Goal: Task Accomplishment & Management: Manage account settings

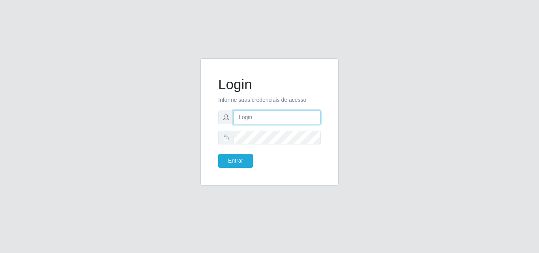
click at [259, 122] on input "text" at bounding box center [277, 117] width 87 height 14
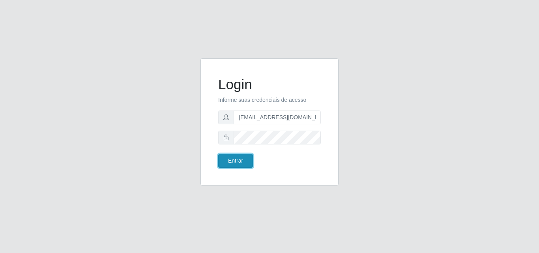
click at [231, 161] on button "Entrar" at bounding box center [235, 161] width 35 height 14
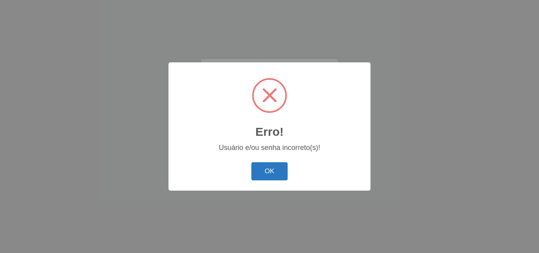
click at [273, 171] on button "OK" at bounding box center [269, 171] width 37 height 19
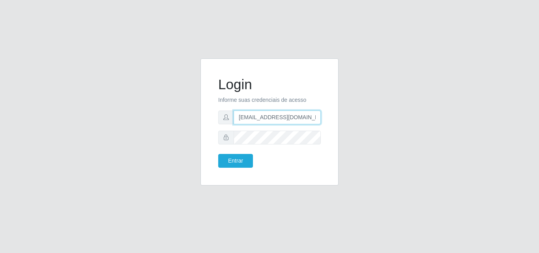
click at [243, 120] on input "loja3@c-asasupermcados.com.br" at bounding box center [277, 117] width 87 height 14
type input "loja3@c-asasupermercados.com.br"
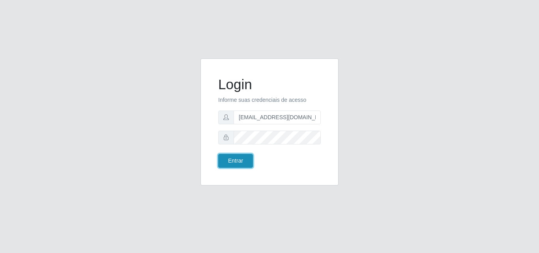
click at [240, 160] on button "Entrar" at bounding box center [235, 161] width 35 height 14
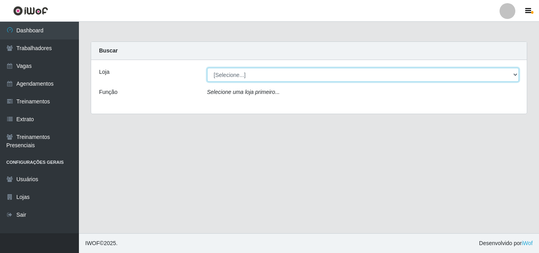
click at [518, 73] on select "[Selecione...] Extremoz Supermercados" at bounding box center [363, 75] width 312 height 14
select select "519"
click at [207, 68] on select "[Selecione...] Extremoz Supermercados" at bounding box center [363, 75] width 312 height 14
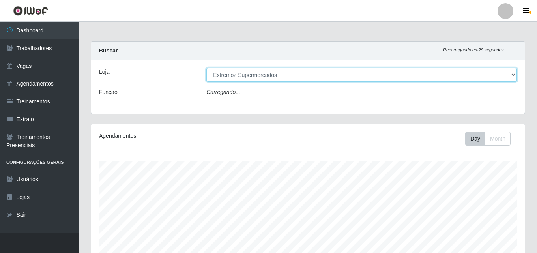
scroll to position [164, 434]
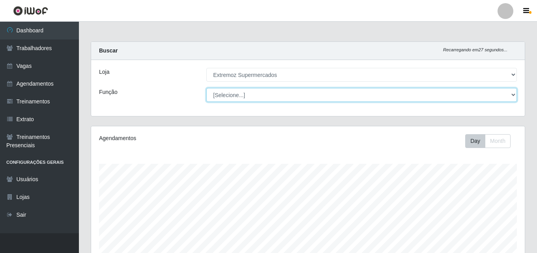
click at [246, 101] on select "[Selecione...] Embalador Embalador + Embalador ++ Operador de Caixa Operador de…" at bounding box center [361, 95] width 311 height 14
click at [247, 95] on select "[Selecione...] Embalador Embalador + Embalador ++ Operador de Caixa Operador de…" at bounding box center [361, 95] width 311 height 14
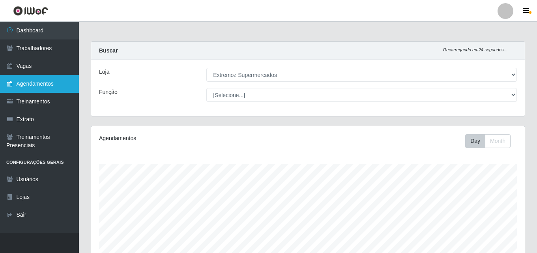
click at [31, 83] on link "Agendamentos" at bounding box center [39, 84] width 79 height 18
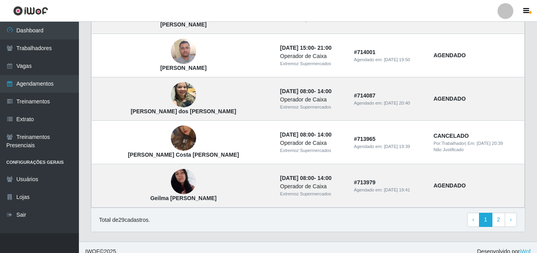
scroll to position [571, 0]
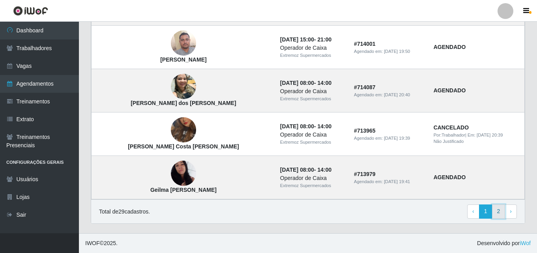
click at [501, 211] on link "2" at bounding box center [498, 211] width 13 height 14
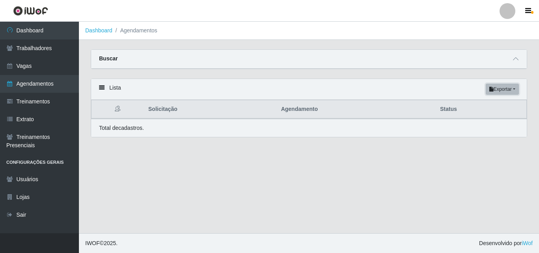
click at [515, 89] on button "Exportar" at bounding box center [502, 89] width 33 height 11
click at [387, 87] on div "Lista Exportar PDF Excel" at bounding box center [309, 89] width 436 height 21
click at [514, 88] on button "Exportar" at bounding box center [502, 89] width 33 height 11
click at [477, 106] on button "PDF" at bounding box center [488, 104] width 62 height 17
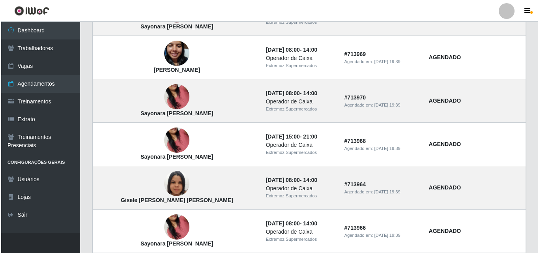
scroll to position [513, 0]
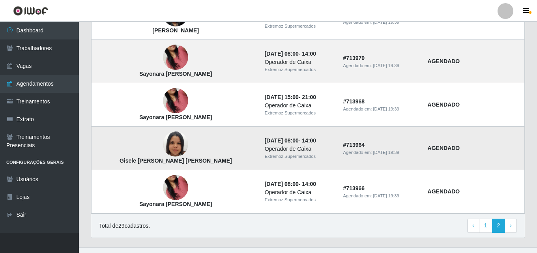
click at [163, 144] on img at bounding box center [175, 144] width 25 height 45
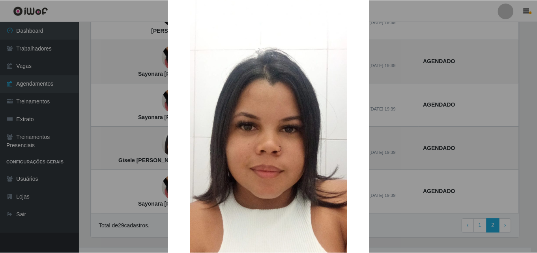
scroll to position [39, 0]
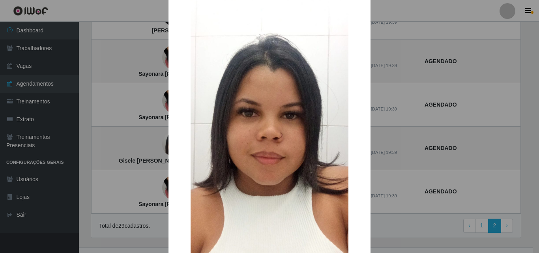
click at [83, 150] on div "× Gisele Albertina Lima da Silva OK Cancel" at bounding box center [269, 126] width 539 height 253
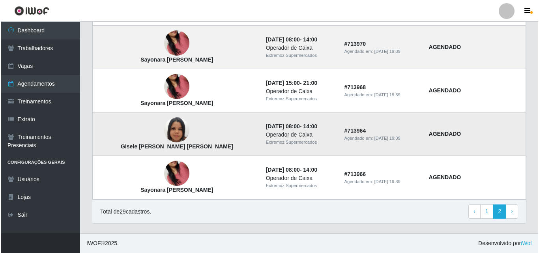
scroll to position [528, 0]
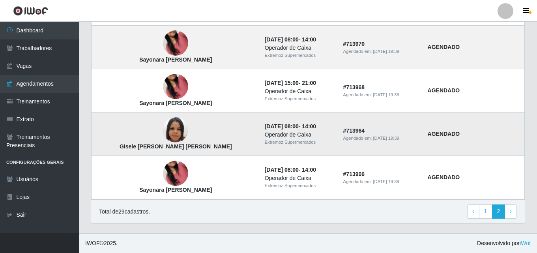
click at [163, 125] on img at bounding box center [175, 130] width 25 height 45
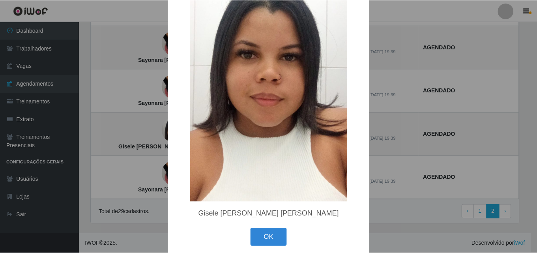
scroll to position [106, 0]
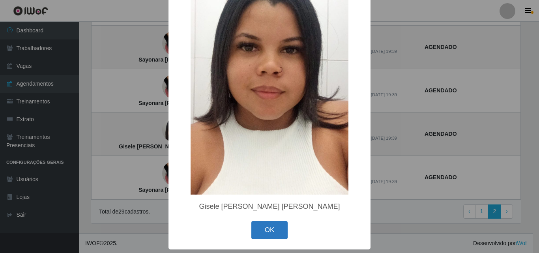
click at [258, 228] on button "OK" at bounding box center [269, 230] width 37 height 19
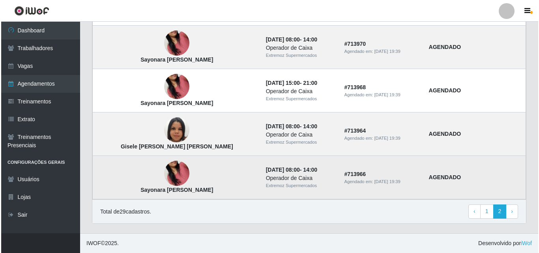
scroll to position [488, 0]
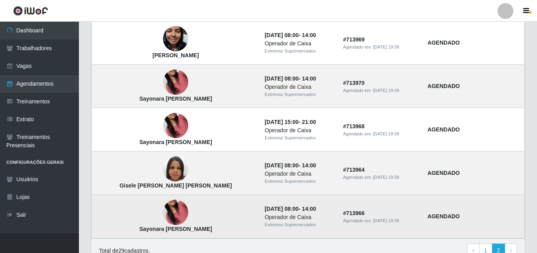
click at [163, 213] on img at bounding box center [175, 212] width 25 height 45
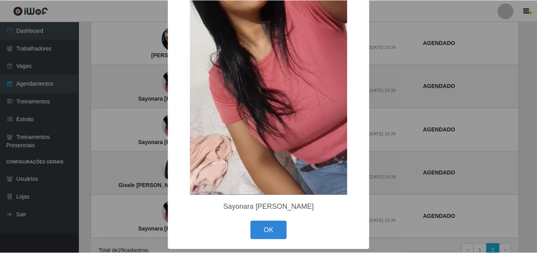
scroll to position [106, 0]
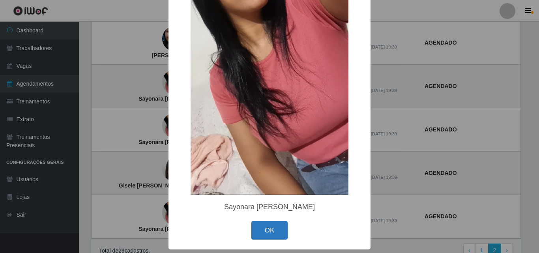
click at [266, 230] on button "OK" at bounding box center [269, 230] width 37 height 19
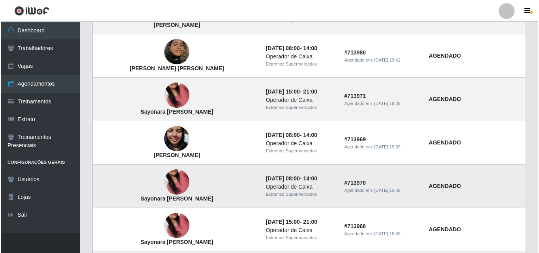
scroll to position [370, 0]
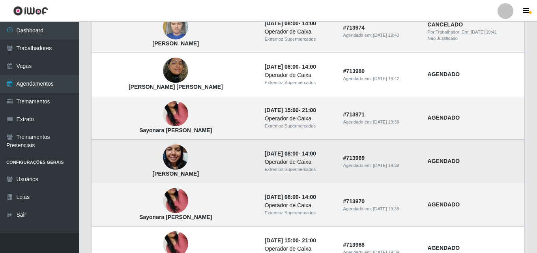
click at [163, 155] on img at bounding box center [175, 157] width 25 height 45
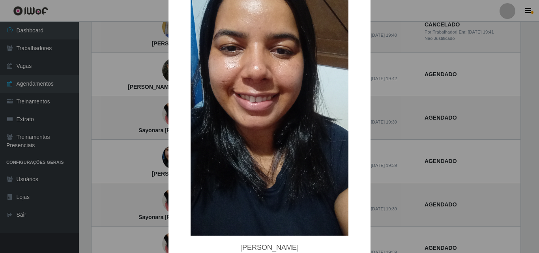
scroll to position [106, 0]
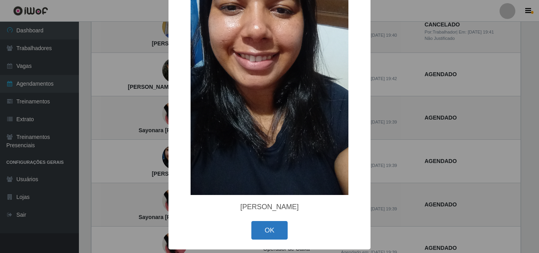
click at [262, 230] on button "OK" at bounding box center [269, 230] width 37 height 19
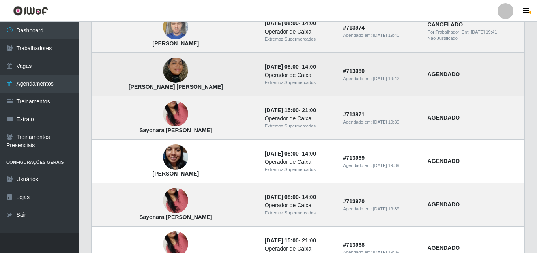
click at [163, 71] on img at bounding box center [175, 70] width 25 height 45
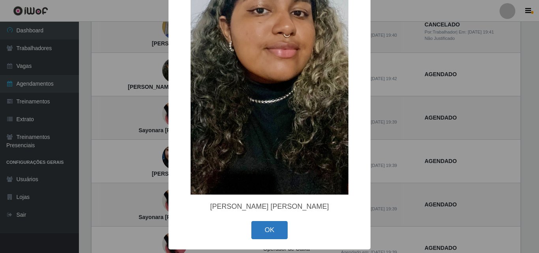
click at [265, 229] on button "OK" at bounding box center [269, 230] width 37 height 19
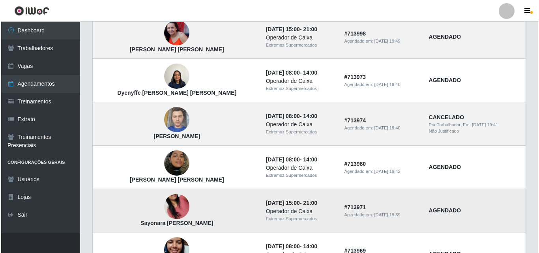
scroll to position [291, 0]
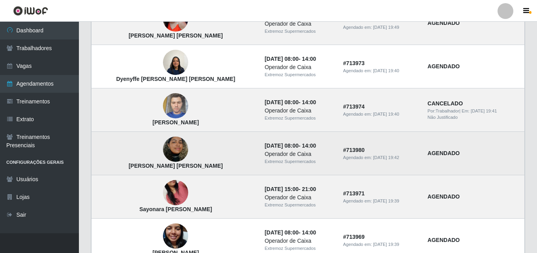
click at [163, 154] on img at bounding box center [175, 149] width 25 height 45
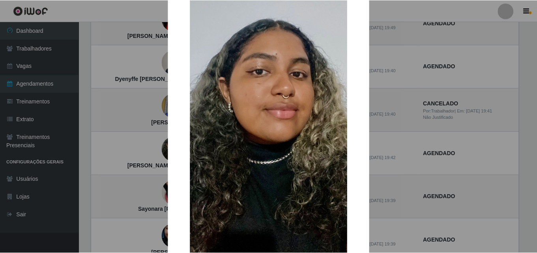
scroll to position [106, 0]
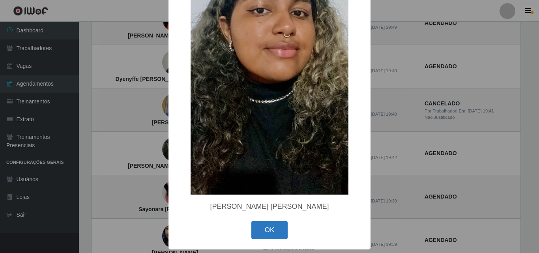
click at [259, 230] on button "OK" at bounding box center [269, 230] width 37 height 19
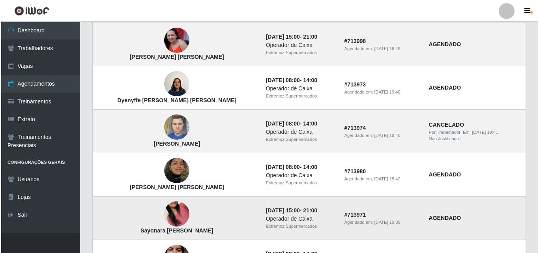
scroll to position [251, 0]
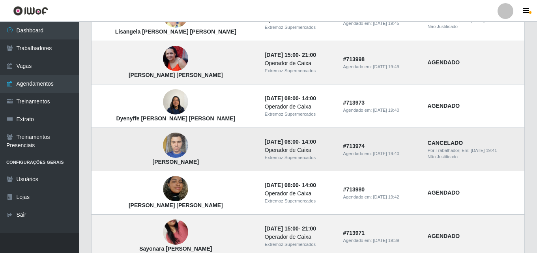
click at [163, 148] on img at bounding box center [175, 146] width 25 height 34
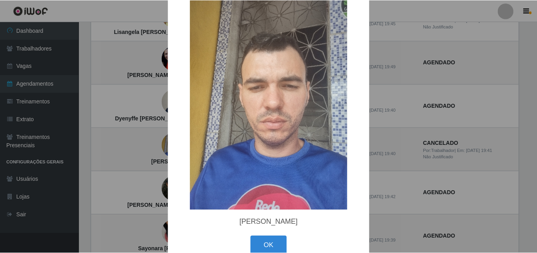
scroll to position [36, 0]
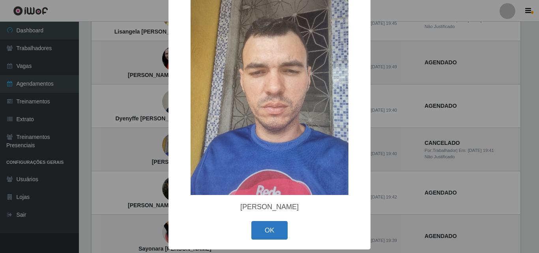
click at [275, 226] on button "OK" at bounding box center [269, 230] width 37 height 19
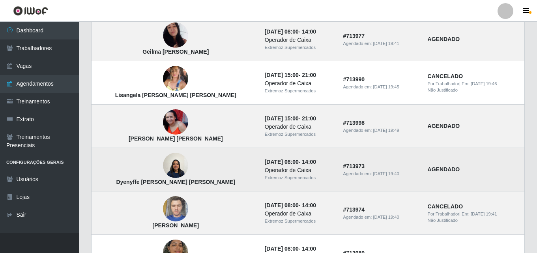
scroll to position [172, 0]
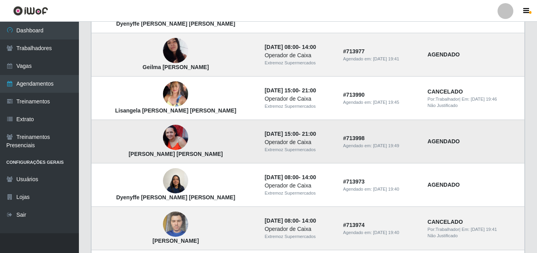
click at [163, 134] on img at bounding box center [175, 137] width 25 height 25
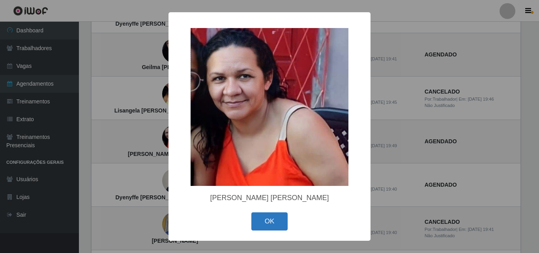
click at [266, 225] on button "OK" at bounding box center [269, 221] width 37 height 19
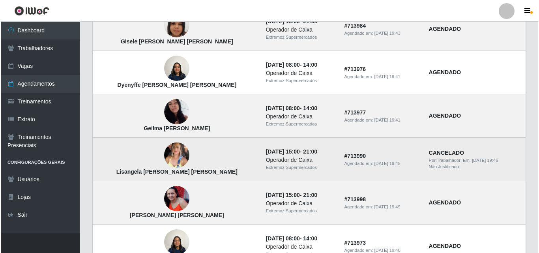
scroll to position [94, 0]
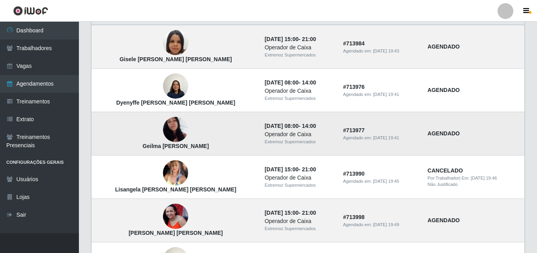
click at [163, 126] on img at bounding box center [175, 129] width 25 height 45
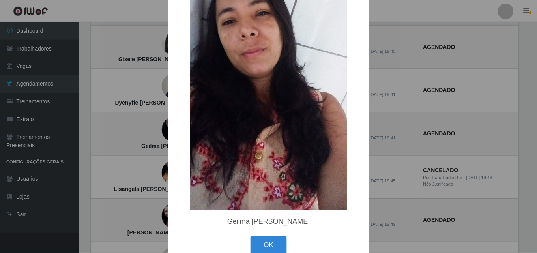
scroll to position [106, 0]
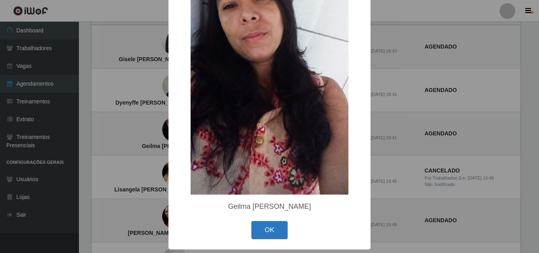
click at [264, 231] on button "OK" at bounding box center [269, 230] width 37 height 19
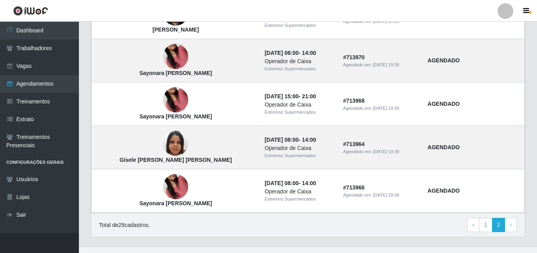
scroll to position [528, 0]
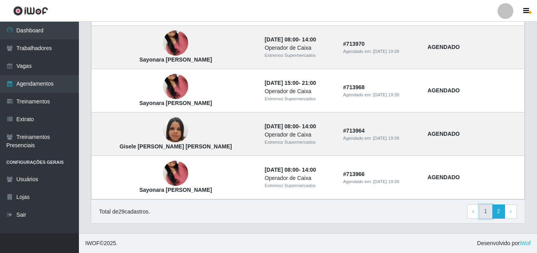
click at [487, 215] on link "1" at bounding box center [485, 211] width 13 height 14
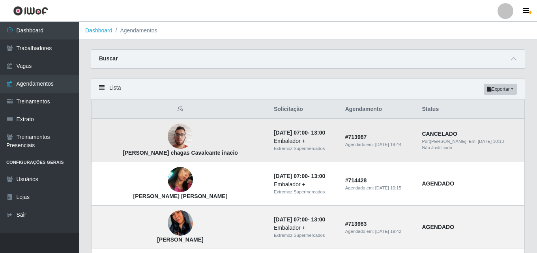
click at [168, 134] on img at bounding box center [180, 137] width 25 height 34
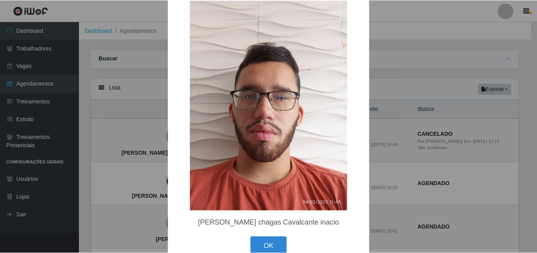
scroll to position [36, 0]
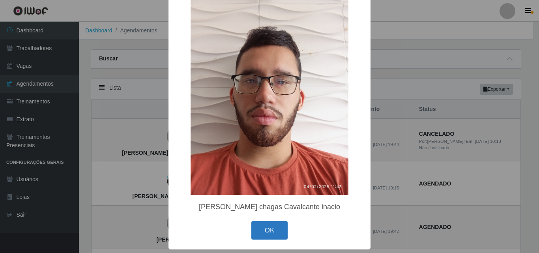
click at [267, 232] on button "OK" at bounding box center [269, 230] width 37 height 19
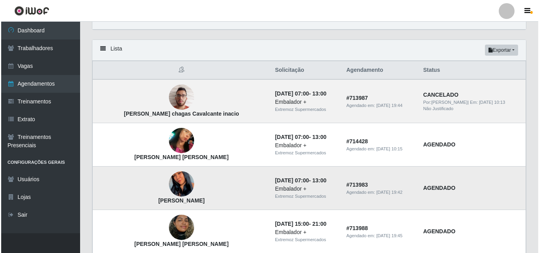
scroll to position [39, 0]
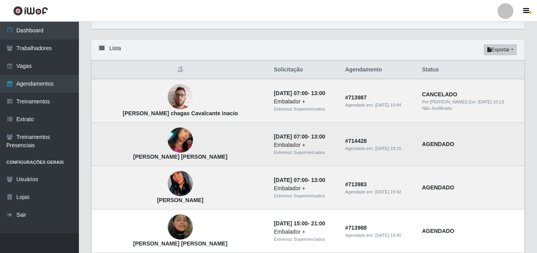
click at [168, 137] on img at bounding box center [180, 140] width 25 height 41
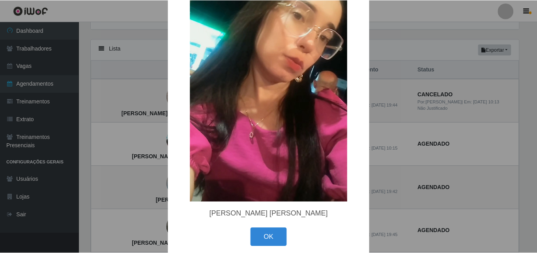
scroll to position [79, 0]
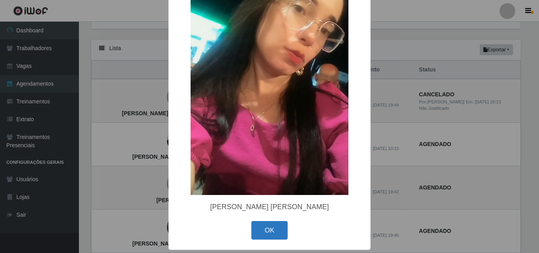
click at [262, 224] on button "OK" at bounding box center [269, 230] width 37 height 19
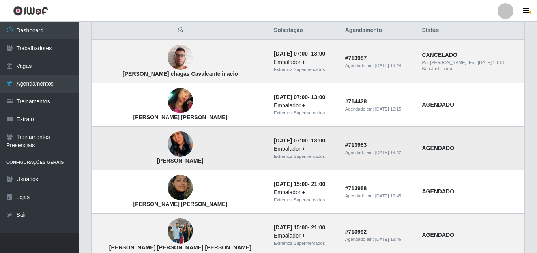
click at [168, 146] on img at bounding box center [180, 144] width 25 height 55
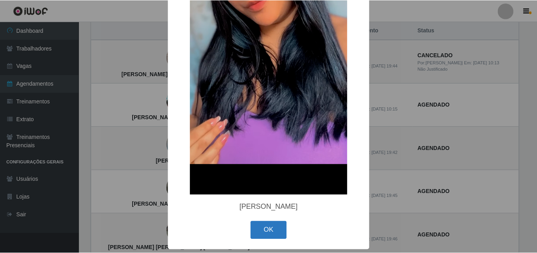
scroll to position [167, 0]
click at [265, 233] on button "OK" at bounding box center [269, 230] width 37 height 19
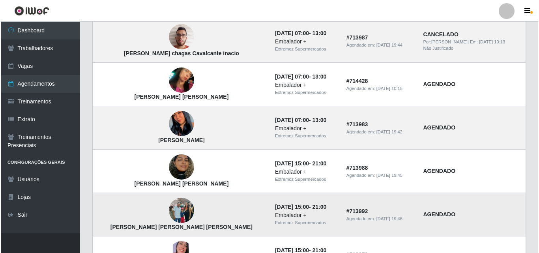
scroll to position [118, 0]
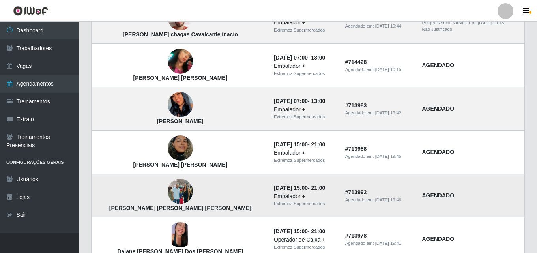
click at [168, 190] on img at bounding box center [180, 192] width 25 height 34
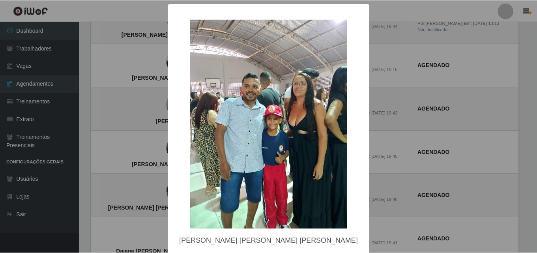
scroll to position [35, 0]
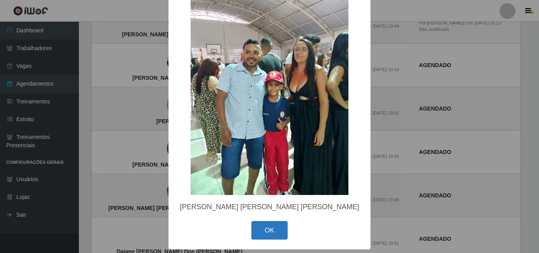
click at [260, 225] on button "OK" at bounding box center [269, 230] width 37 height 19
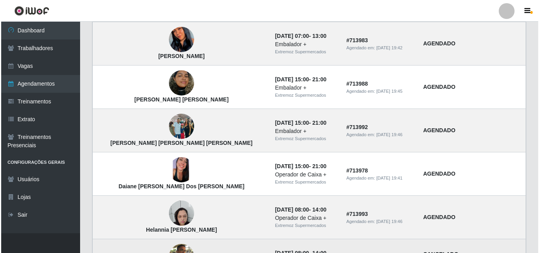
scroll to position [197, 0]
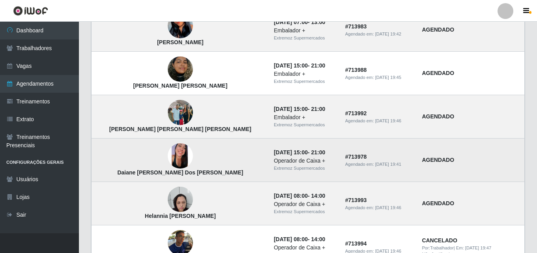
click at [168, 150] on img at bounding box center [180, 155] width 25 height 25
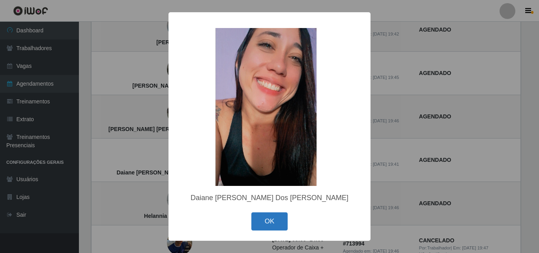
click at [257, 224] on button "OK" at bounding box center [269, 221] width 37 height 19
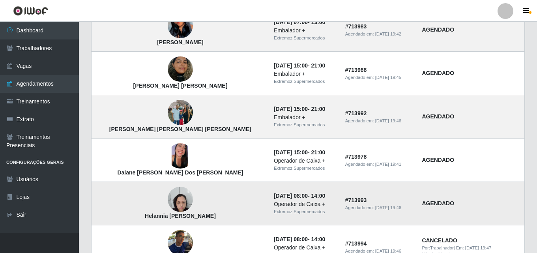
click at [168, 198] on img at bounding box center [180, 200] width 25 height 34
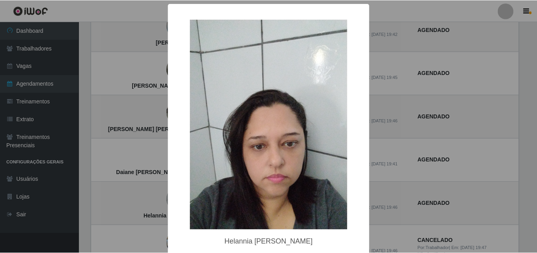
scroll to position [36, 0]
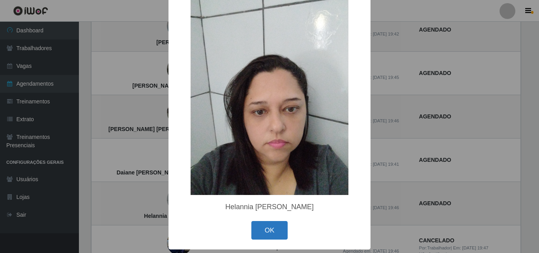
click at [268, 232] on button "OK" at bounding box center [269, 230] width 37 height 19
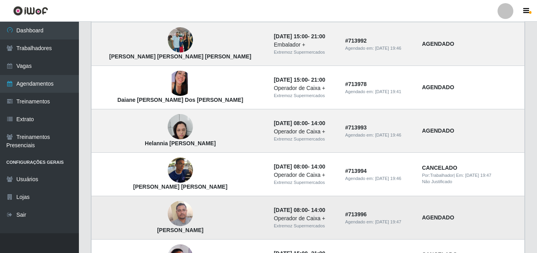
scroll to position [276, 0]
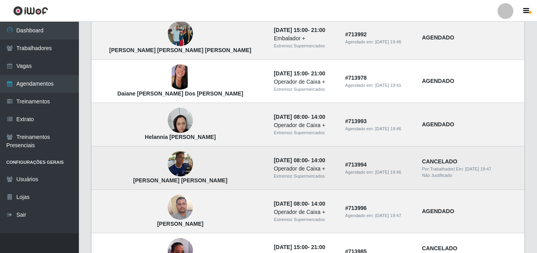
click at [168, 161] on img at bounding box center [180, 163] width 25 height 25
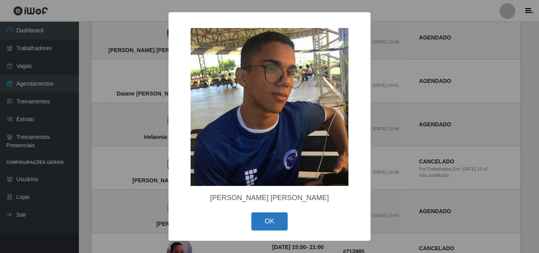
click at [256, 225] on button "OK" at bounding box center [269, 221] width 37 height 19
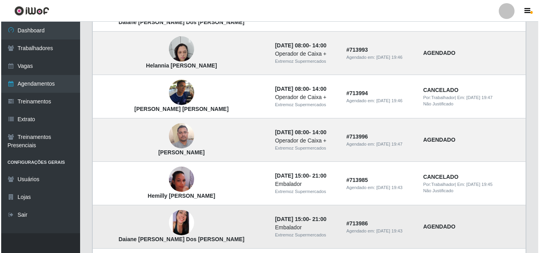
scroll to position [355, 0]
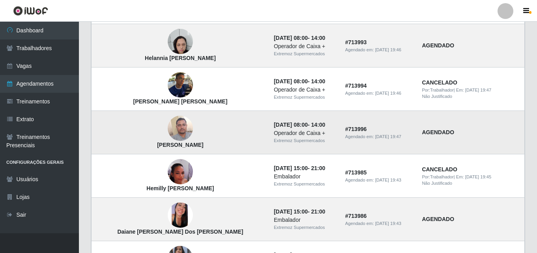
click at [168, 130] on img at bounding box center [180, 129] width 25 height 34
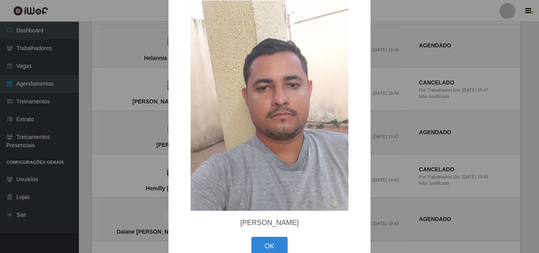
scroll to position [36, 0]
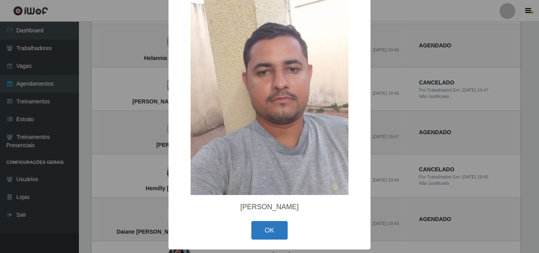
click at [274, 230] on button "OK" at bounding box center [269, 230] width 37 height 19
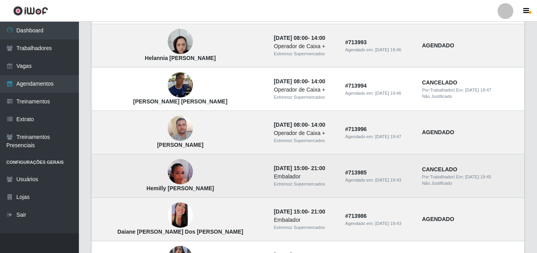
click at [168, 169] on img at bounding box center [180, 172] width 25 height 45
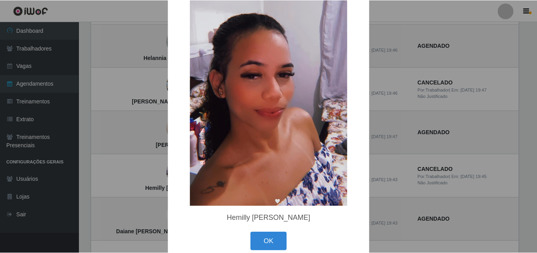
scroll to position [105, 0]
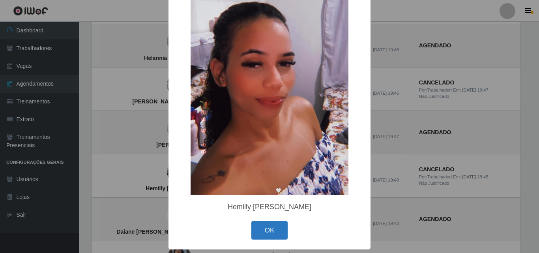
click at [269, 229] on button "OK" at bounding box center [269, 230] width 37 height 19
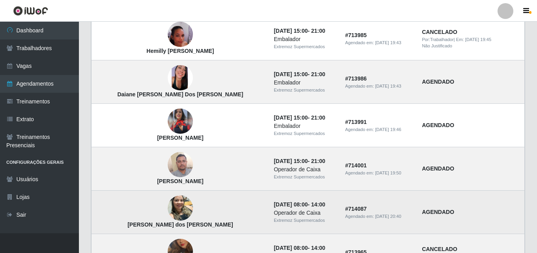
scroll to position [473, 0]
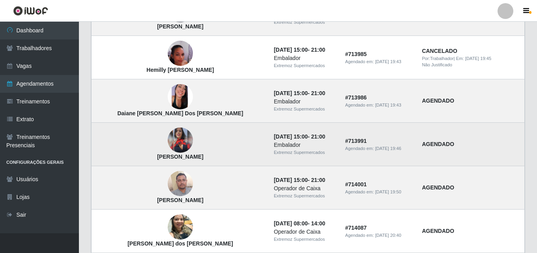
click at [168, 141] on img at bounding box center [180, 139] width 25 height 25
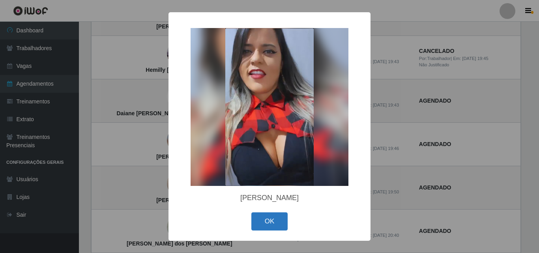
click at [275, 219] on button "OK" at bounding box center [269, 221] width 37 height 19
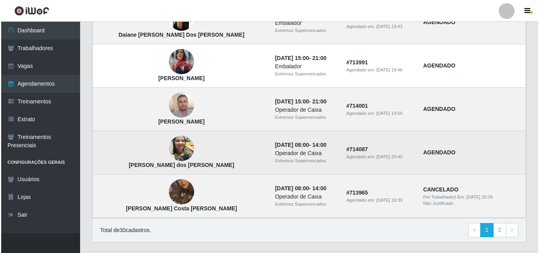
scroll to position [552, 0]
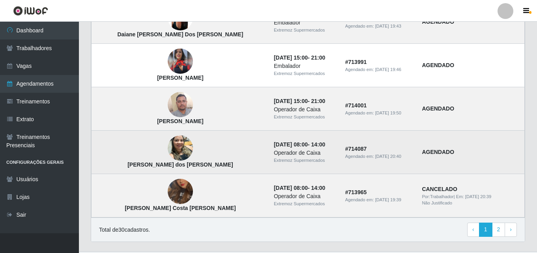
click at [168, 147] on img at bounding box center [180, 148] width 25 height 34
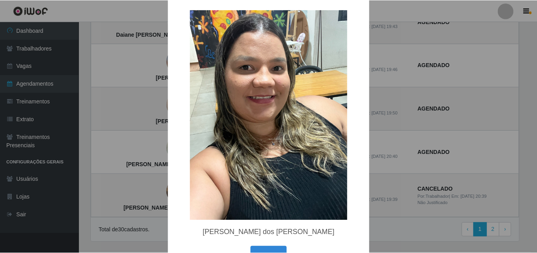
scroll to position [36, 0]
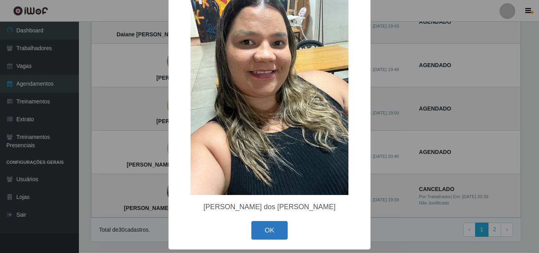
click at [260, 232] on button "OK" at bounding box center [269, 230] width 37 height 19
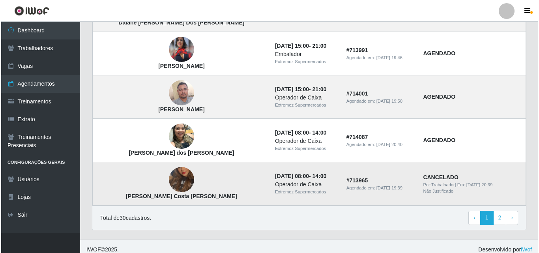
scroll to position [571, 0]
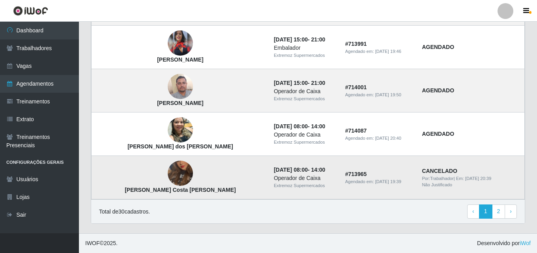
click at [168, 169] on img at bounding box center [180, 173] width 25 height 45
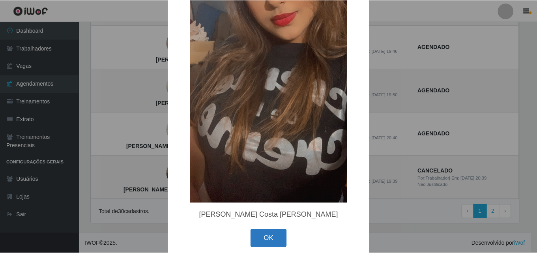
scroll to position [106, 0]
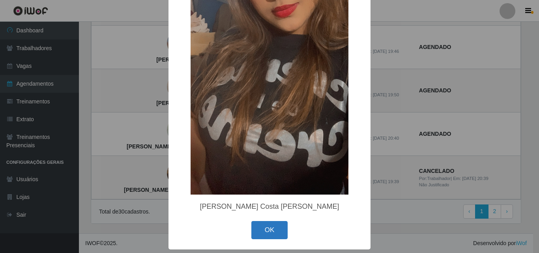
click at [253, 236] on button "OK" at bounding box center [269, 230] width 37 height 19
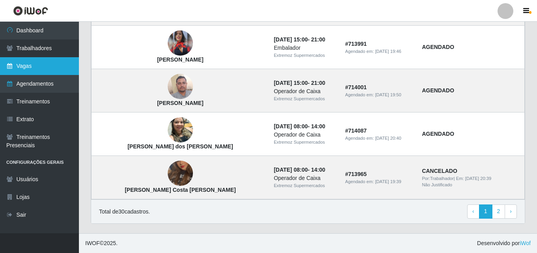
click at [27, 70] on link "Vagas" at bounding box center [39, 66] width 79 height 18
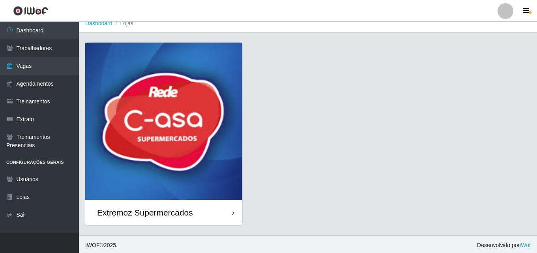
scroll to position [9, 0]
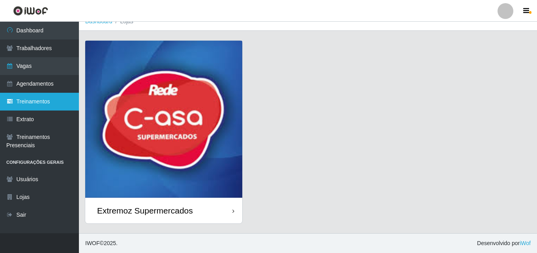
click at [29, 98] on link "Treinamentos" at bounding box center [39, 102] width 79 height 18
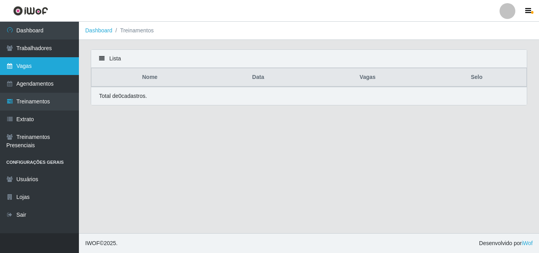
click at [26, 63] on link "Vagas" at bounding box center [39, 66] width 79 height 18
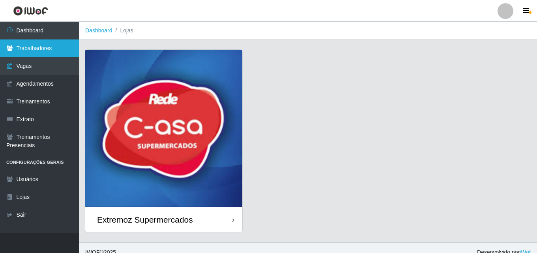
click at [48, 47] on link "Trabalhadores" at bounding box center [39, 48] width 79 height 18
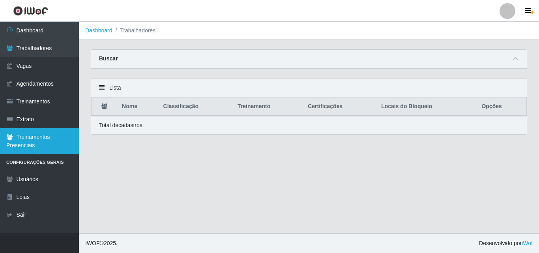
click at [46, 141] on link "Treinamentos Presenciais" at bounding box center [39, 141] width 79 height 26
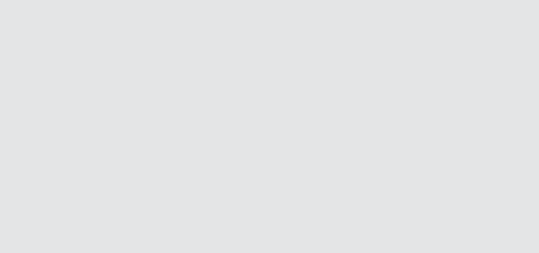
click at [410, 0] on html at bounding box center [269, 0] width 539 height 0
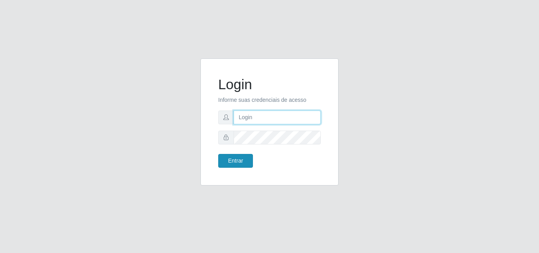
type input "[EMAIL_ADDRESS][DOMAIN_NAME]"
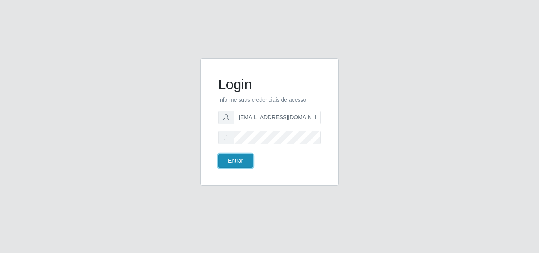
click at [237, 159] on button "Entrar" at bounding box center [235, 161] width 35 height 14
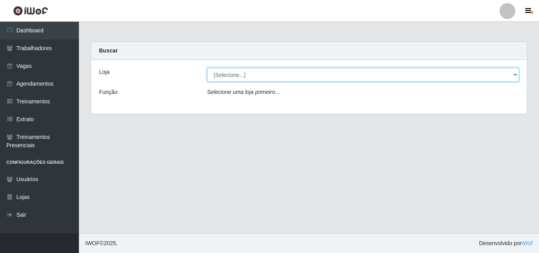
click at [299, 79] on select "[Selecione...] Extremoz Supermercados" at bounding box center [363, 75] width 312 height 14
select select "519"
click at [207, 68] on select "[Selecione...] Extremoz Supermercados" at bounding box center [363, 75] width 312 height 14
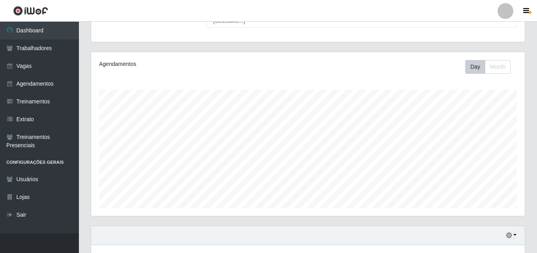
scroll to position [79, 0]
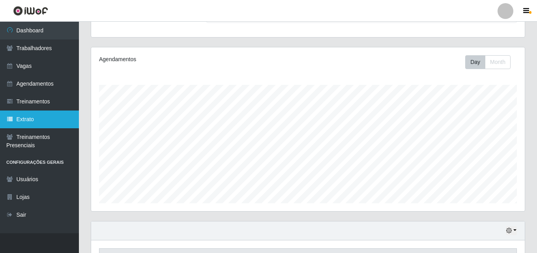
click at [37, 118] on link "Extrato" at bounding box center [39, 119] width 79 height 18
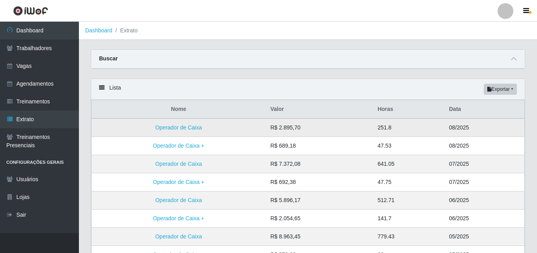
click at [461, 128] on td "08/2025" at bounding box center [484, 127] width 80 height 19
click at [176, 129] on link "Operador de Caixa" at bounding box center [178, 127] width 47 height 6
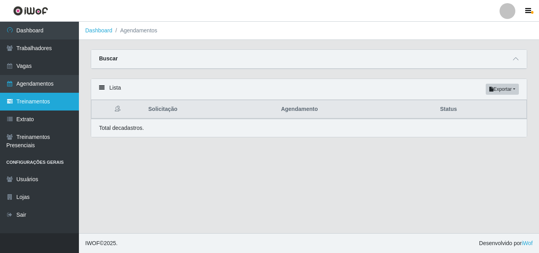
click at [26, 100] on link "Treinamentos" at bounding box center [39, 102] width 79 height 18
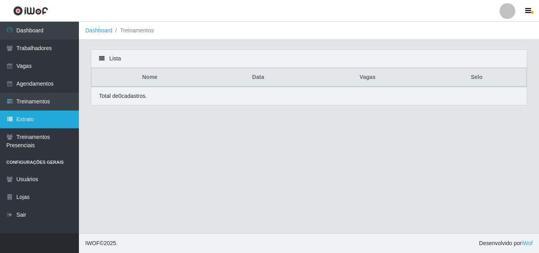
click at [35, 123] on link "Extrato" at bounding box center [39, 119] width 79 height 18
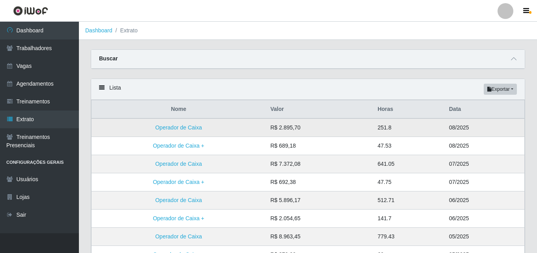
click at [457, 127] on td "08/2025" at bounding box center [484, 127] width 80 height 19
click at [195, 126] on link "Operador de Caixa" at bounding box center [178, 127] width 47 height 6
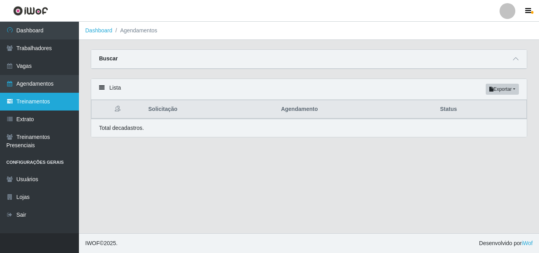
click at [34, 99] on link "Treinamentos" at bounding box center [39, 102] width 79 height 18
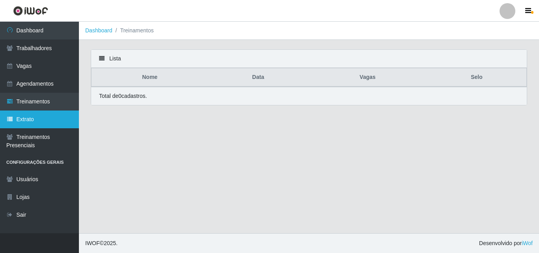
click at [28, 118] on link "Extrato" at bounding box center [39, 119] width 79 height 18
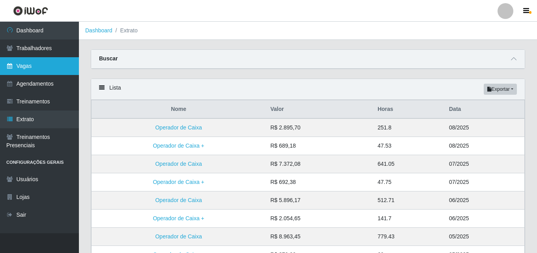
click at [19, 66] on link "Vagas" at bounding box center [39, 66] width 79 height 18
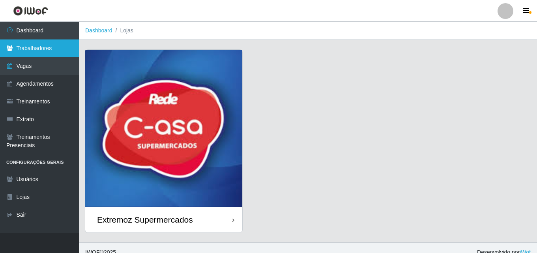
click at [26, 47] on link "Trabalhadores" at bounding box center [39, 48] width 79 height 18
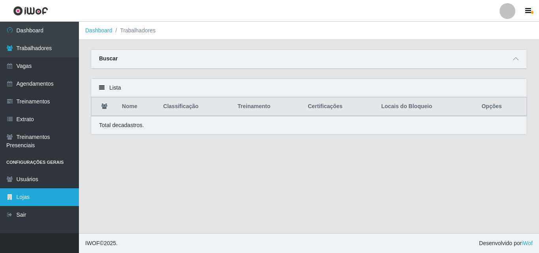
click at [21, 198] on link "Lojas" at bounding box center [39, 197] width 79 height 18
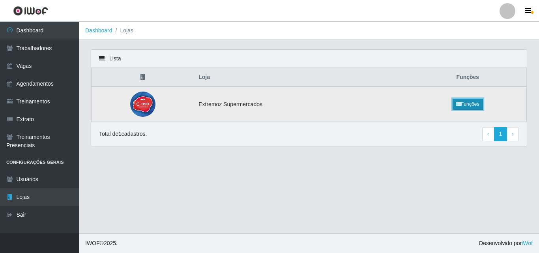
click at [468, 103] on link "Funções" at bounding box center [468, 104] width 30 height 11
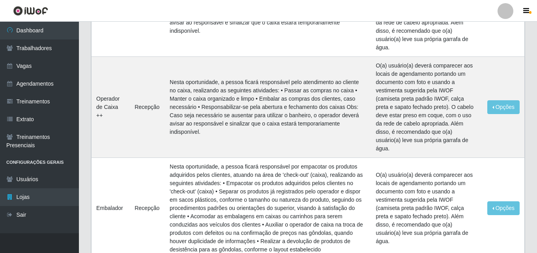
scroll to position [4, 0]
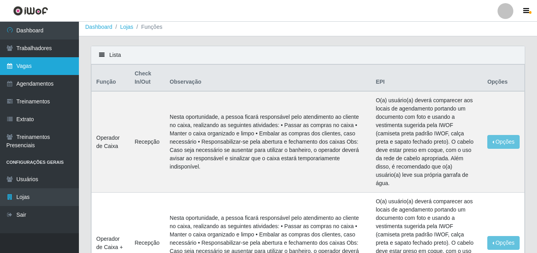
click at [24, 72] on link "Vagas" at bounding box center [39, 66] width 79 height 18
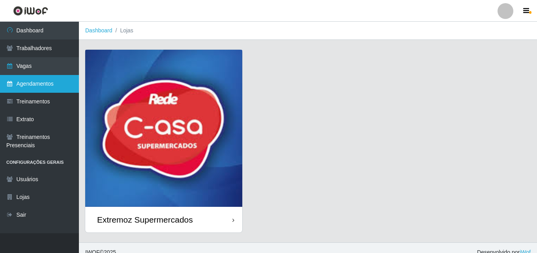
click at [21, 92] on link "Agendamentos" at bounding box center [39, 84] width 79 height 18
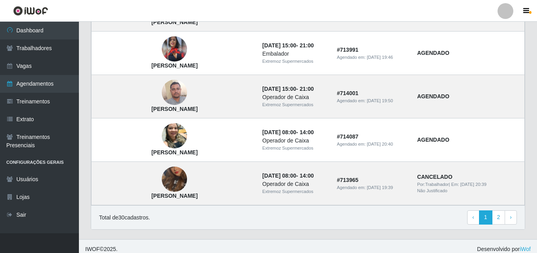
scroll to position [571, 0]
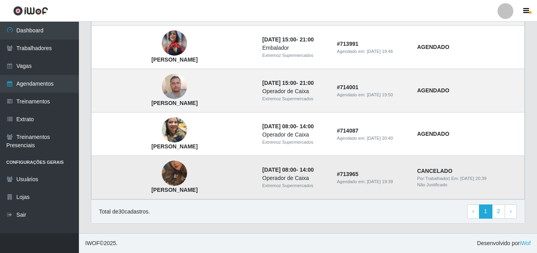
click at [162, 174] on img at bounding box center [174, 173] width 25 height 45
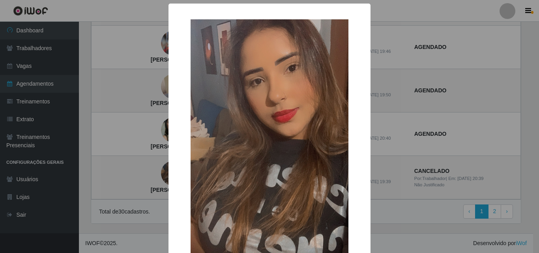
click at [472, 134] on div "× Ana Paula Fernandes Costa da Silva OK Cancel" at bounding box center [269, 126] width 539 height 253
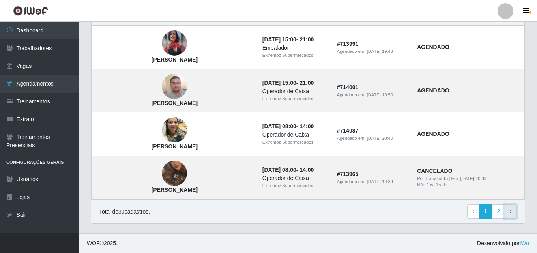
click at [510, 210] on span "›" at bounding box center [511, 211] width 2 height 6
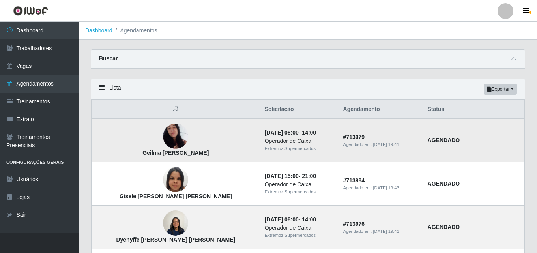
click at [428, 141] on strong "AGENDADO" at bounding box center [444, 140] width 32 height 6
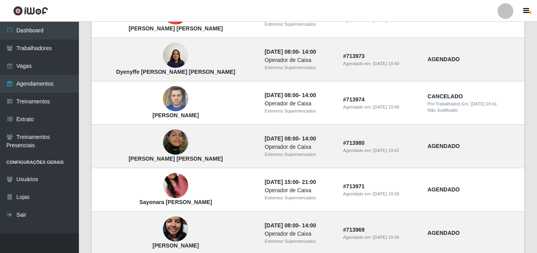
scroll to position [473, 0]
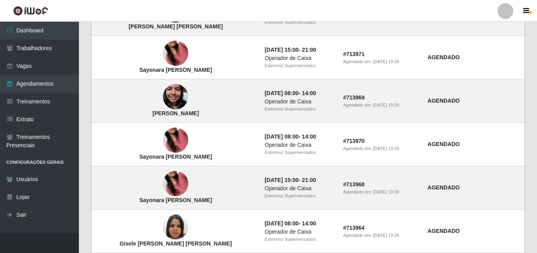
click at [510, 7] on div at bounding box center [506, 11] width 16 height 16
click at [522, 9] on button "button" at bounding box center [527, 11] width 20 height 11
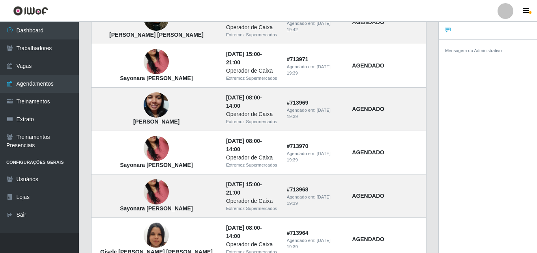
click at [509, 13] on div at bounding box center [506, 11] width 16 height 16
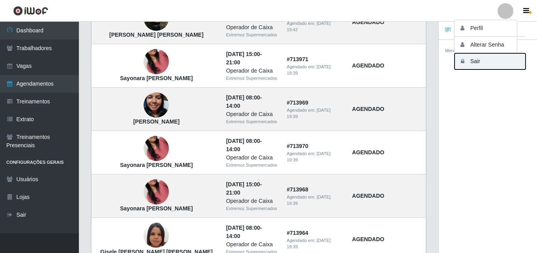
click at [477, 63] on button "Sair" at bounding box center [490, 61] width 71 height 16
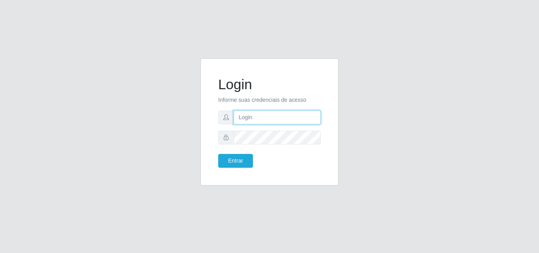
type input "[EMAIL_ADDRESS][DOMAIN_NAME]"
